Goal: Task Accomplishment & Management: Use online tool/utility

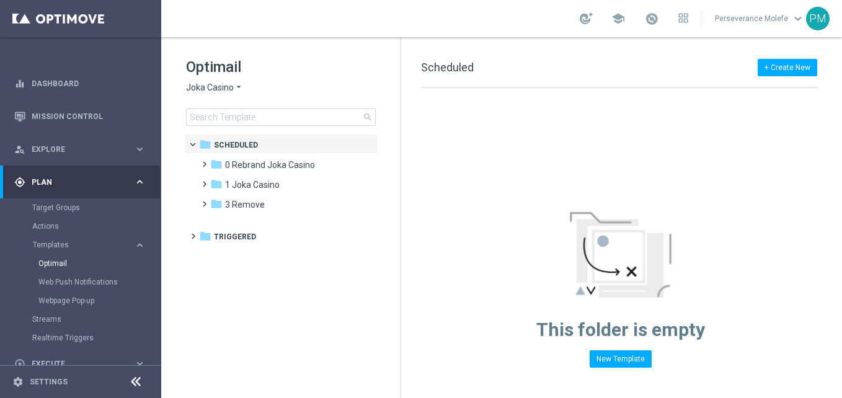
click at [229, 89] on span "Joka Casino" at bounding box center [210, 88] width 48 height 12
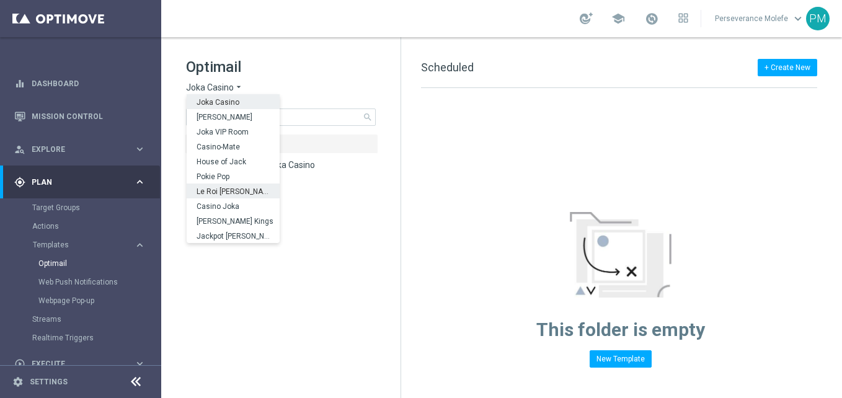
click at [0, 0] on span "Le Roi [PERSON_NAME]" at bounding box center [0, 0] width 0 height 0
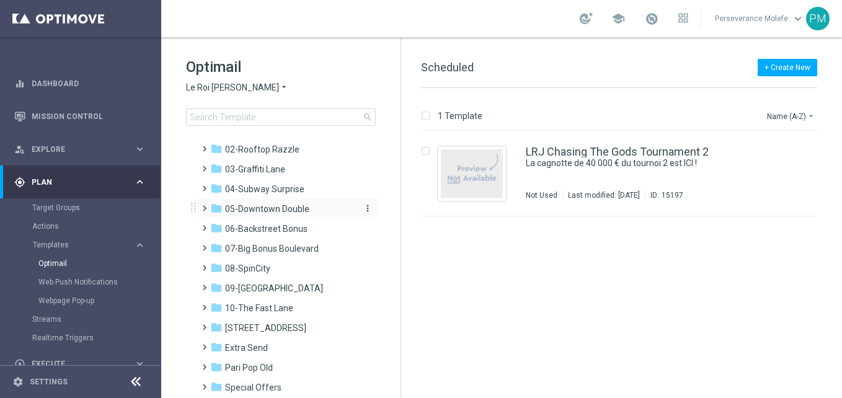
scroll to position [68, 0]
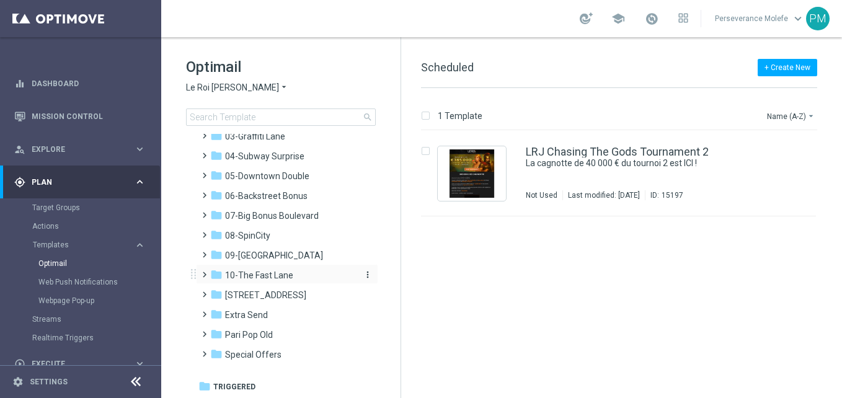
click at [280, 279] on span "10-The Fast Lane" at bounding box center [259, 275] width 68 height 11
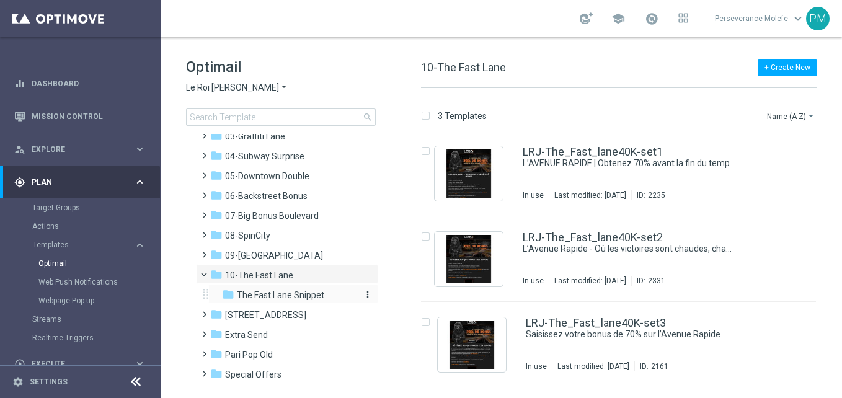
click at [316, 300] on span "The Fast Lane Snippet" at bounding box center [280, 295] width 87 height 11
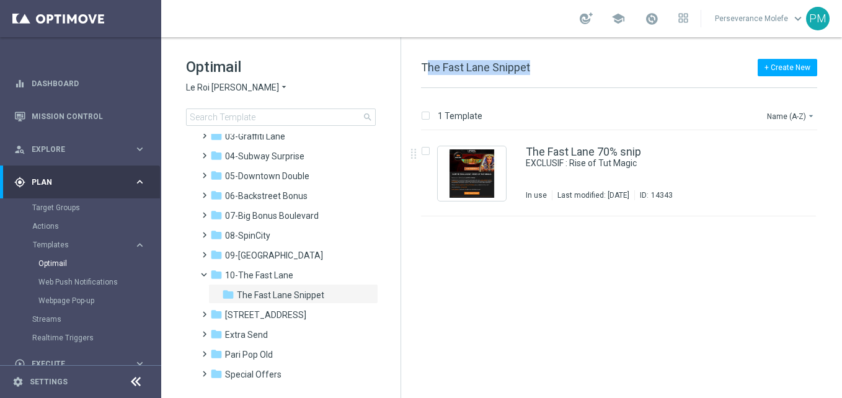
drag, startPoint x: 542, startPoint y: 66, endPoint x: 425, endPoint y: 75, distance: 116.9
click at [425, 75] on div "+ Create New The Fast Lane Snippet" at bounding box center [619, 74] width 396 height 28
copy span "he Fast Lane Snippet"
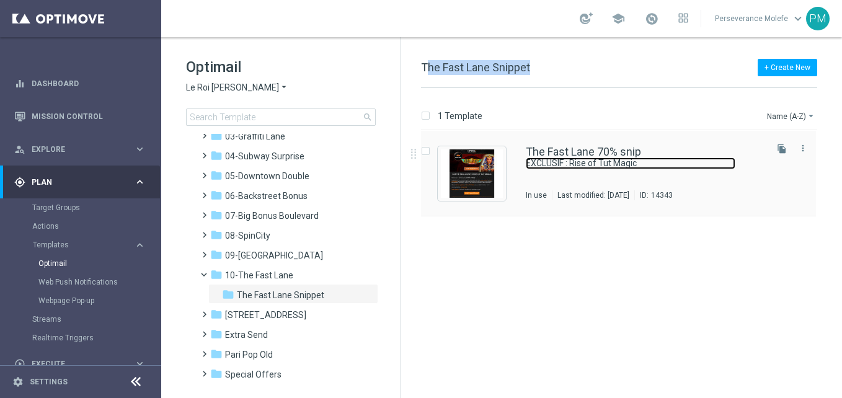
click at [596, 164] on link "EXCLUSIF : Rise of Tut Magic" at bounding box center [631, 164] width 210 height 12
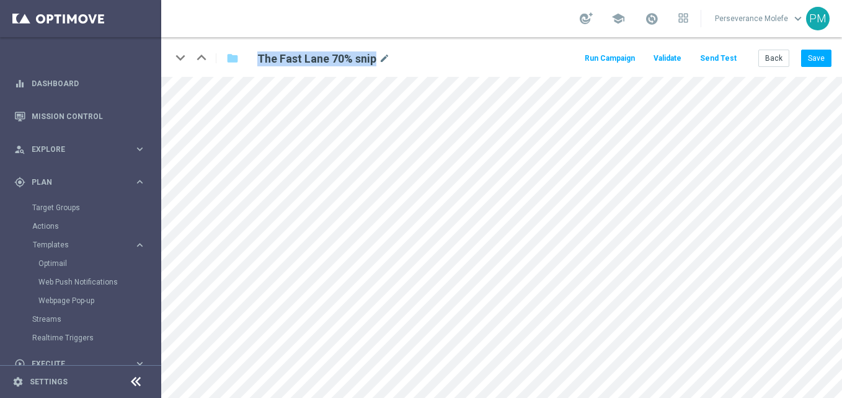
drag, startPoint x: 375, startPoint y: 57, endPoint x: 285, endPoint y: 70, distance: 91.5
click at [285, 70] on div "keyboard_arrow_down keyboard_arrow_up folder The Fast Lane 70% snip mode_edit R…" at bounding box center [501, 57] width 681 height 40
copy h2 "The Fast Lane 70% snip"
click at [790, 56] on div "Back Save" at bounding box center [795, 58] width 73 height 17
